Goal: Transaction & Acquisition: Subscribe to service/newsletter

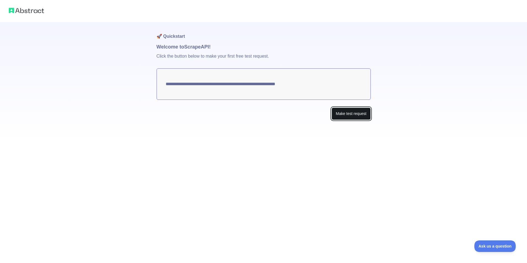
click at [344, 113] on button "Make test request" at bounding box center [350, 113] width 39 height 12
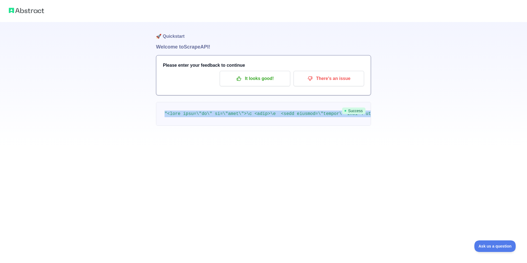
drag, startPoint x: 296, startPoint y: 114, endPoint x: 272, endPoint y: 124, distance: 26.6
click at [284, 121] on pre at bounding box center [263, 114] width 215 height 24
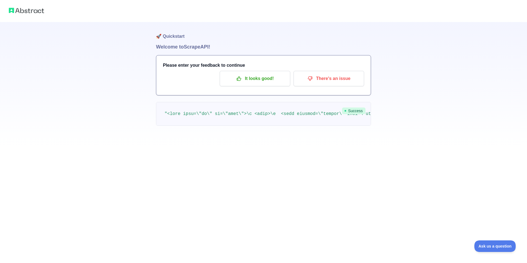
click at [135, 53] on div "🚀 Quickstart Welcome to Scrape API! Please enter your feedback to continue It l…" at bounding box center [263, 74] width 527 height 148
click at [189, 53] on div "🚀 Quickstart Welcome to Scrape API! Please enter your feedback to continue It l…" at bounding box center [263, 85] width 215 height 126
click at [170, 46] on h1 "Welcome to Scrape API!" at bounding box center [263, 47] width 215 height 8
click at [179, 35] on h1 "🚀 Quickstart" at bounding box center [263, 32] width 215 height 21
click at [36, 7] on img at bounding box center [26, 11] width 35 height 8
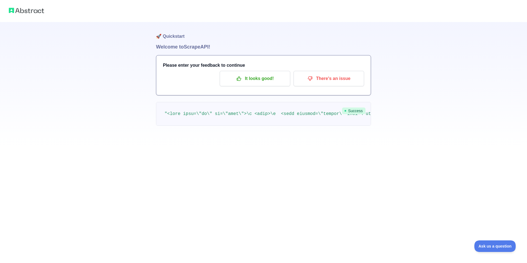
click at [13, 9] on img at bounding box center [26, 11] width 35 height 8
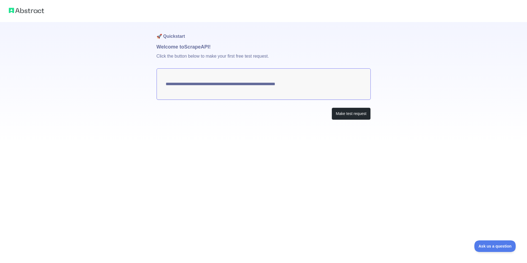
click at [250, 125] on div "**********" at bounding box center [263, 82] width 214 height 120
click at [224, 81] on textarea "**********" at bounding box center [263, 83] width 214 height 31
click at [375, 157] on div "**********" at bounding box center [263, 131] width 527 height 263
click at [28, 12] on img at bounding box center [26, 11] width 35 height 8
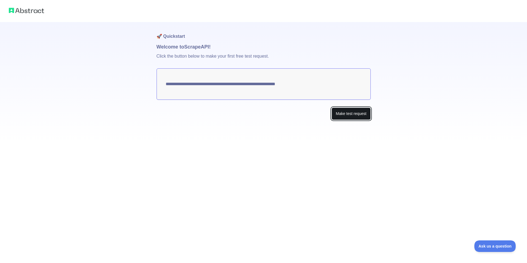
click at [337, 110] on button "Make test request" at bounding box center [350, 113] width 39 height 12
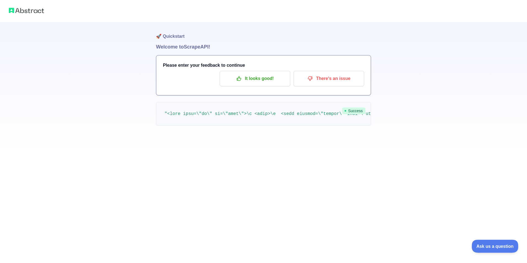
click at [498, 247] on span "Ask us a question" at bounding box center [491, 245] width 41 height 4
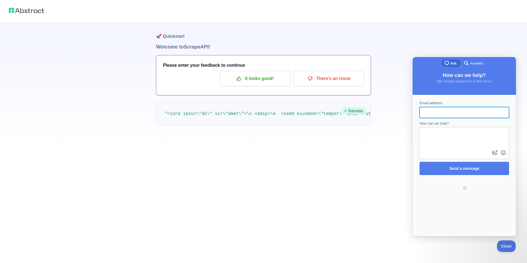
click at [378, 162] on div "🚀 Quickstart Welcome to Scrape API! Please enter your feedback to continue It l…" at bounding box center [263, 131] width 527 height 263
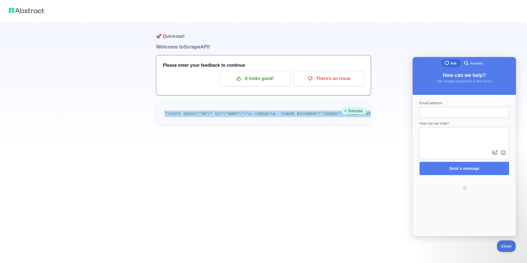
click at [378, 162] on div "🚀 Quickstart Welcome to Scrape API! Please enter your feedback to continue It l…" at bounding box center [263, 131] width 527 height 263
click at [269, 78] on p "It looks good!" at bounding box center [255, 78] width 62 height 9
